Goal: Task Accomplishment & Management: Use online tool/utility

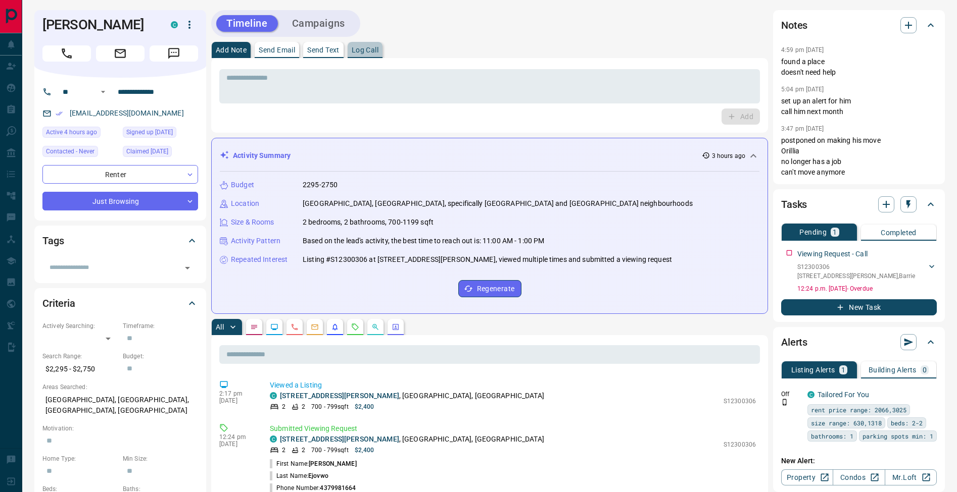
click at [360, 46] on p "Log Call" at bounding box center [365, 49] width 27 height 7
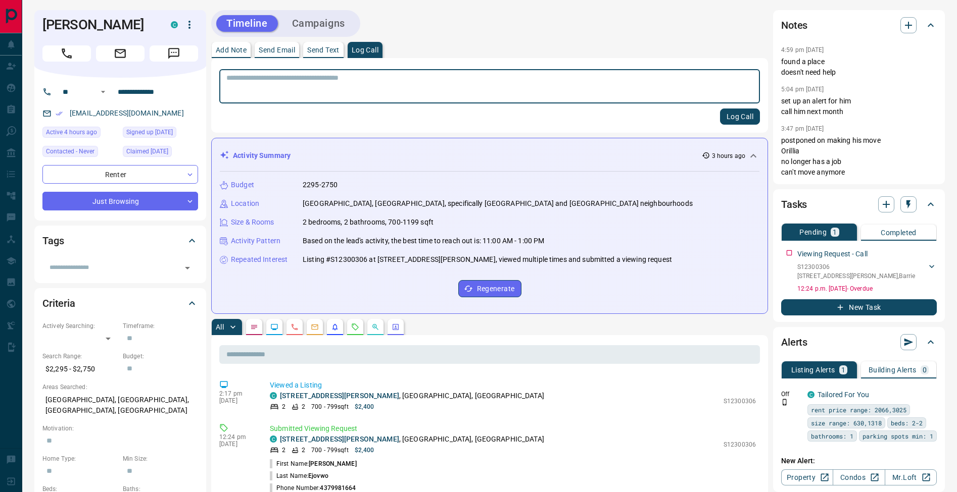
click at [746, 119] on button "Log Call" at bounding box center [740, 117] width 40 height 16
click at [228, 45] on button "Add Note" at bounding box center [231, 50] width 39 height 16
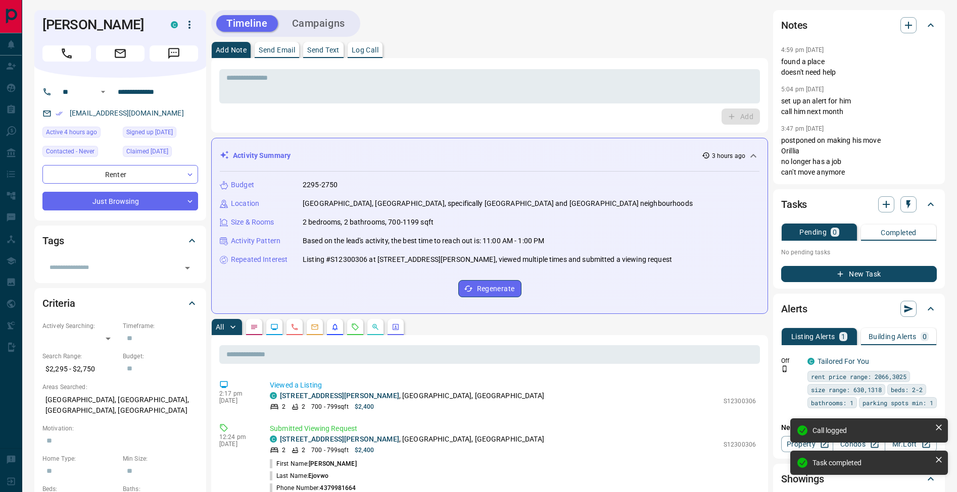
click at [912, 277] on button "New Task" at bounding box center [859, 274] width 156 height 16
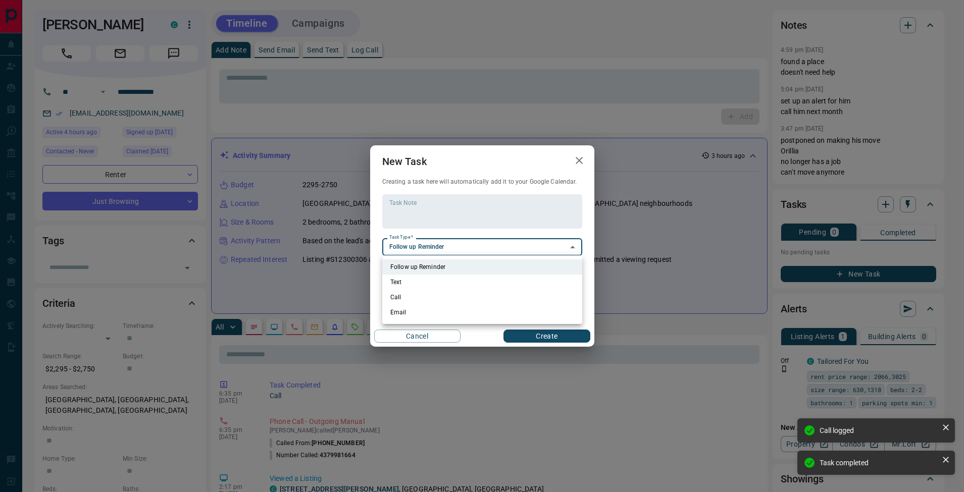
click at [431, 294] on li "Call" at bounding box center [482, 297] width 200 height 15
type input "**********"
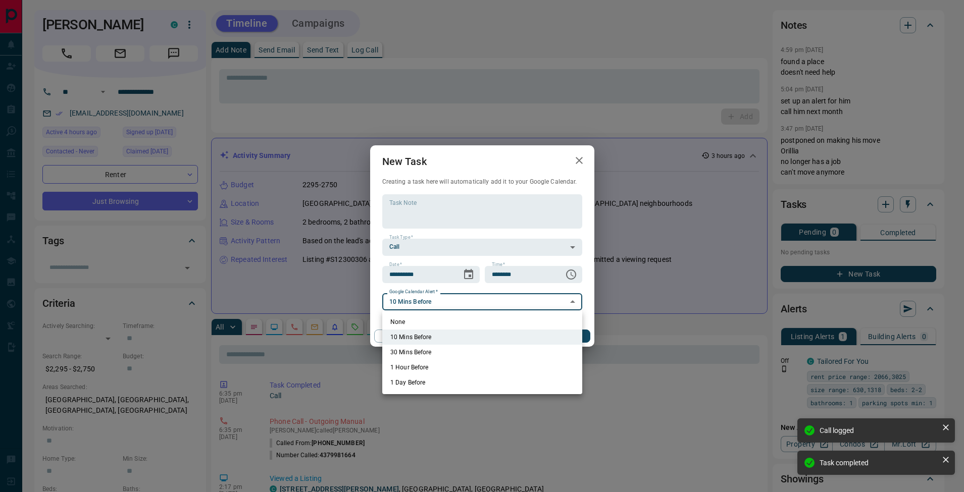
click at [429, 322] on li "None" at bounding box center [482, 322] width 200 height 15
type input "*"
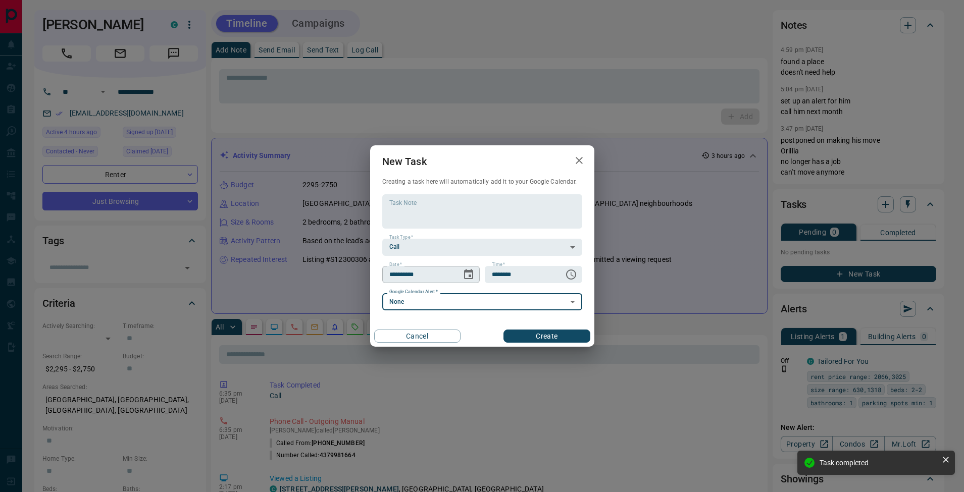
click at [468, 274] on icon "Choose date, selected date is Aug 15, 2025" at bounding box center [469, 275] width 12 height 12
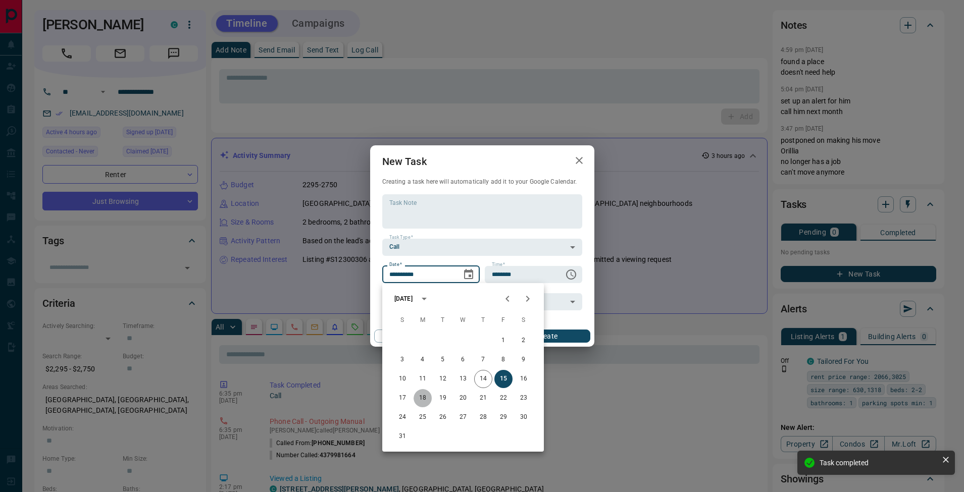
click at [421, 398] on button "18" at bounding box center [423, 398] width 18 height 18
type input "**********"
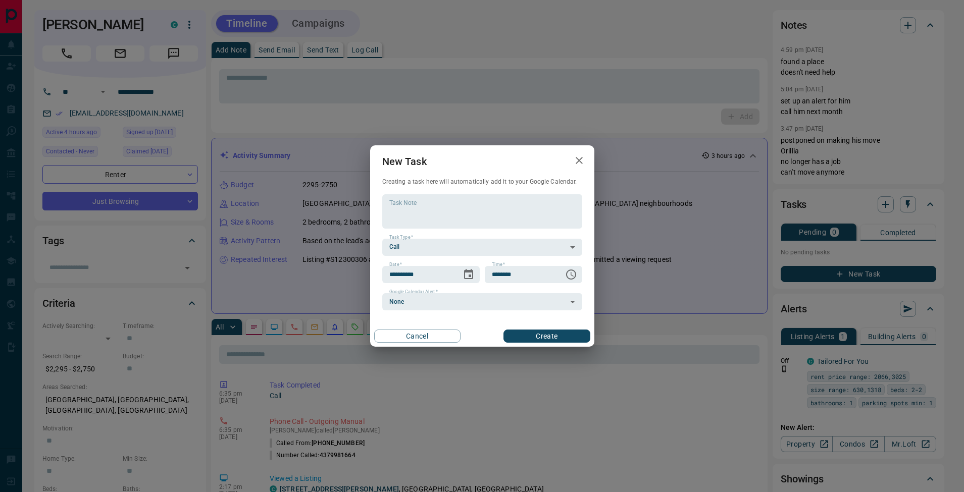
click at [559, 338] on button "Create" at bounding box center [547, 336] width 86 height 13
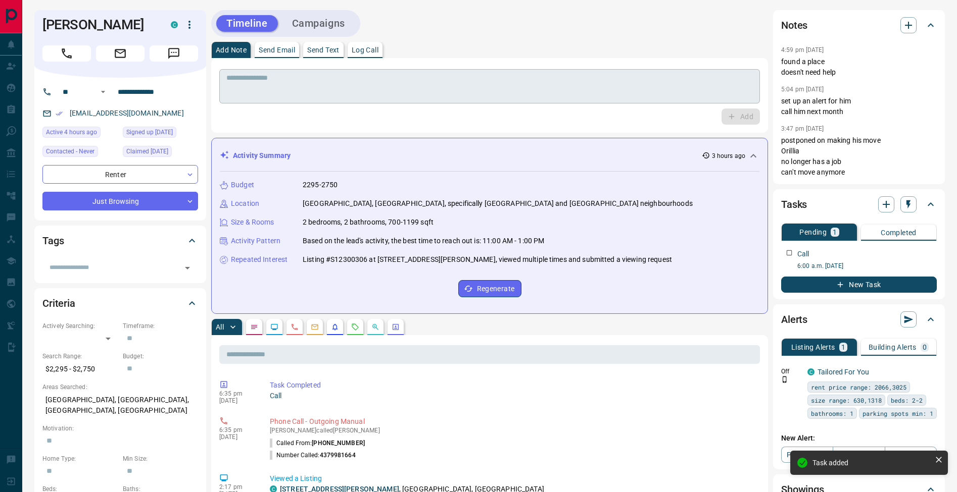
click at [260, 80] on textarea at bounding box center [489, 87] width 526 height 26
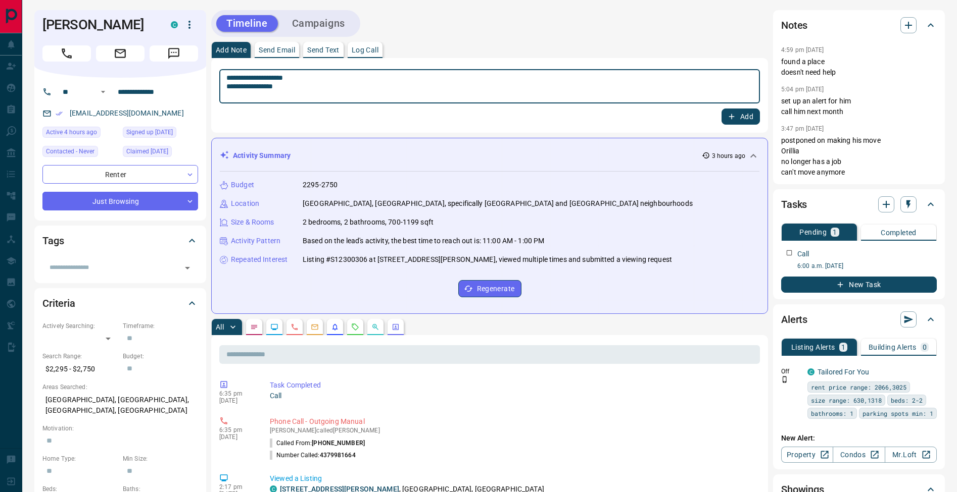
type textarea "**********"
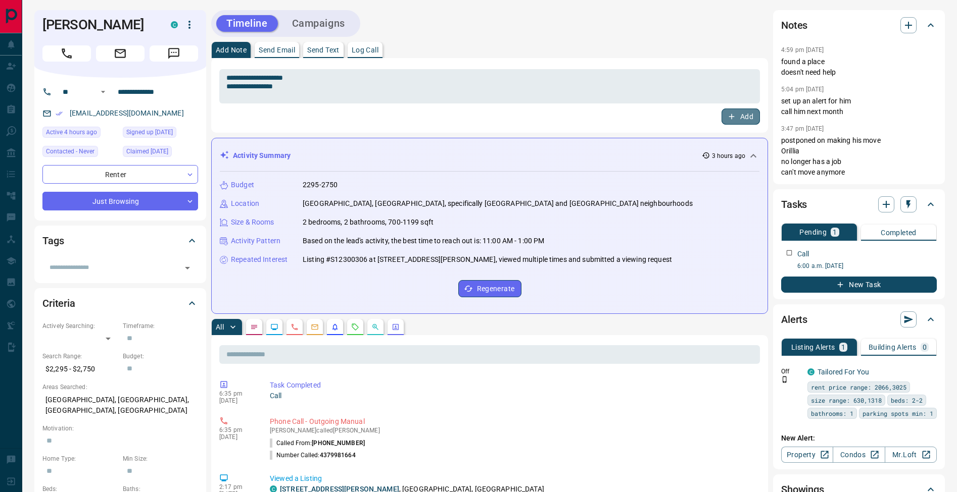
click at [749, 120] on button "Add" at bounding box center [740, 117] width 38 height 16
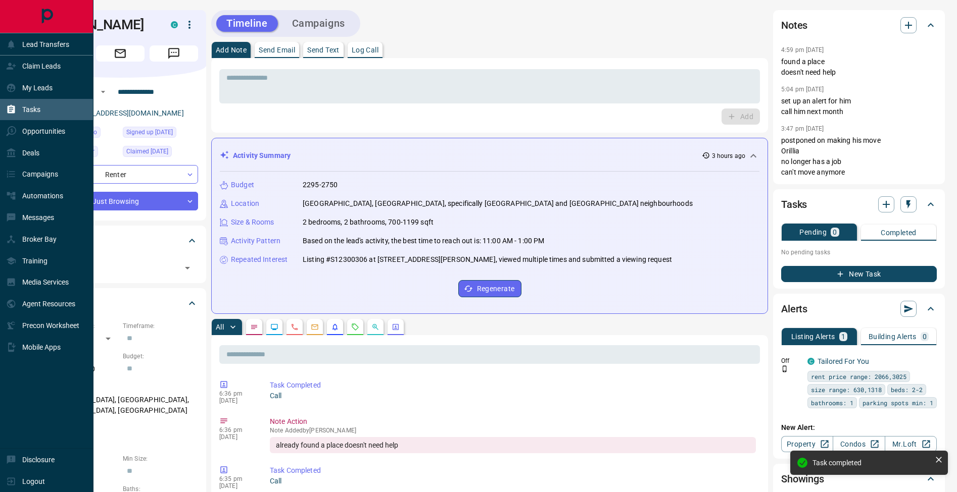
click at [4, 107] on div "Tasks" at bounding box center [46, 110] width 93 height 22
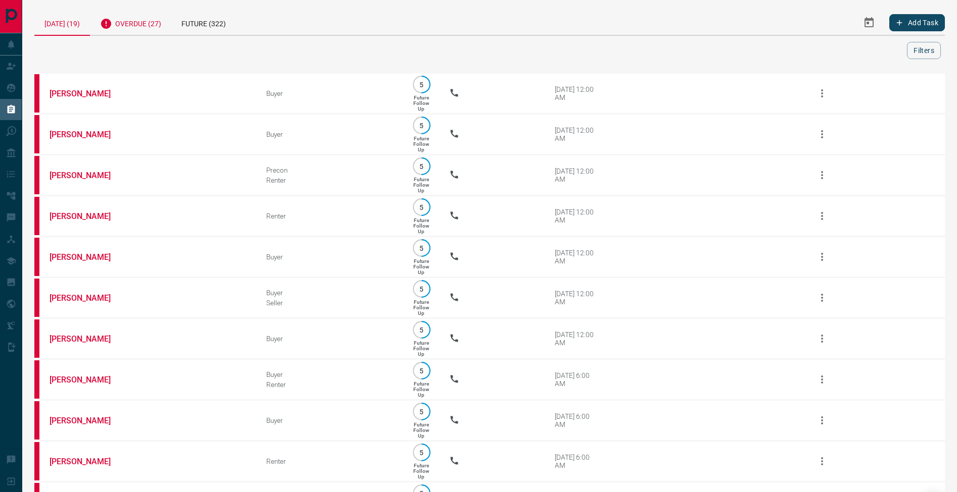
click at [139, 29] on div "Overdue (27)" at bounding box center [130, 22] width 81 height 25
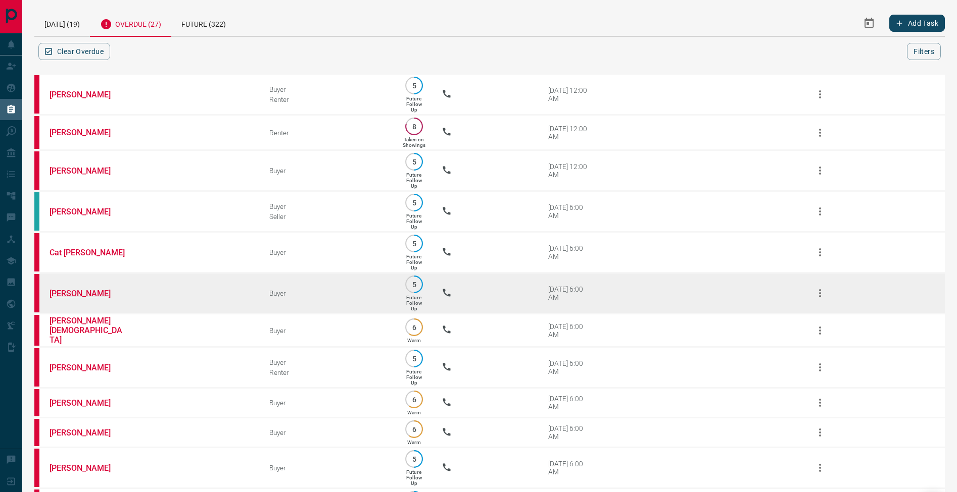
click at [69, 299] on link "[PERSON_NAME]" at bounding box center [87, 294] width 76 height 10
